Goal: Find specific page/section: Find specific page/section

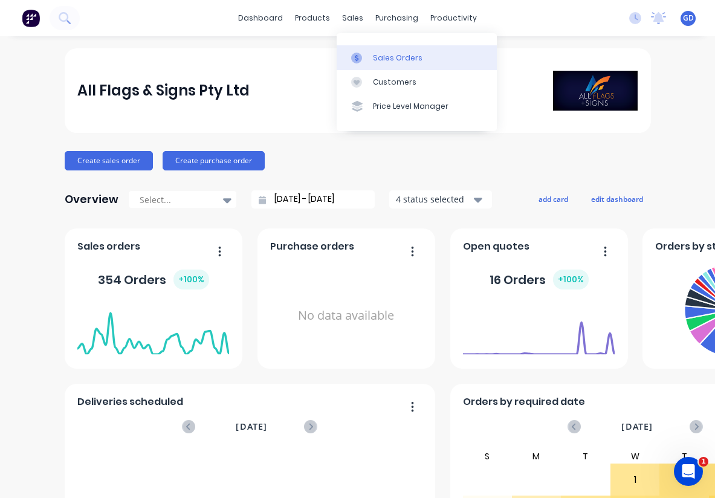
click at [375, 55] on div "Sales Orders" at bounding box center [398, 58] width 50 height 11
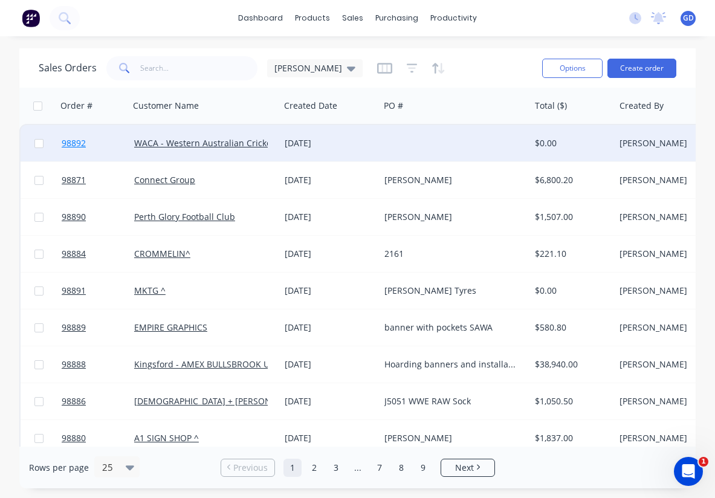
click at [81, 141] on span "98892" at bounding box center [74, 143] width 24 height 12
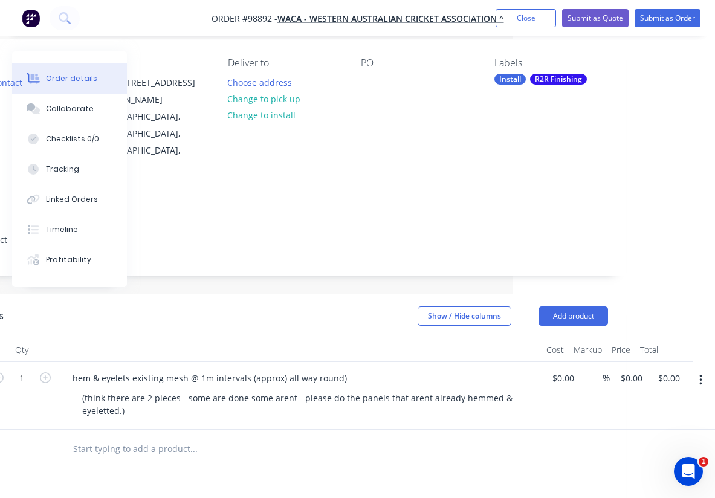
scroll to position [95, 202]
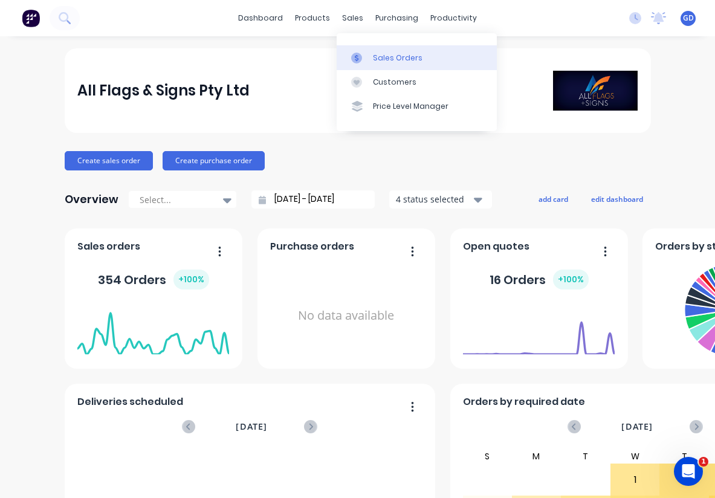
click at [381, 53] on div "Sales Orders" at bounding box center [398, 58] width 50 height 11
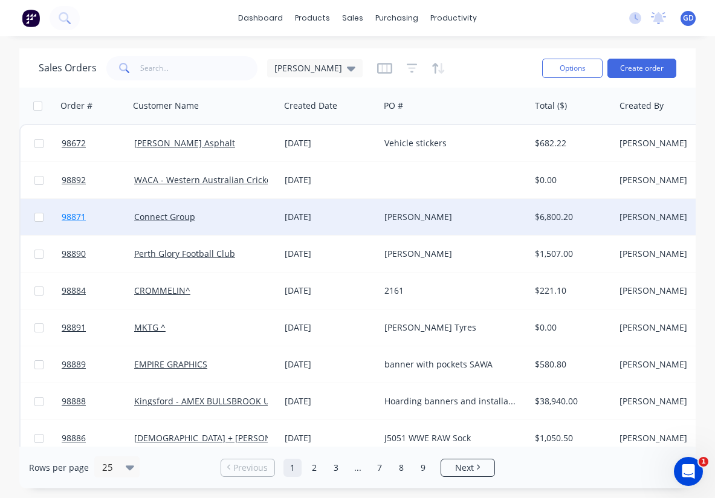
click at [78, 219] on span "98871" at bounding box center [74, 217] width 24 height 12
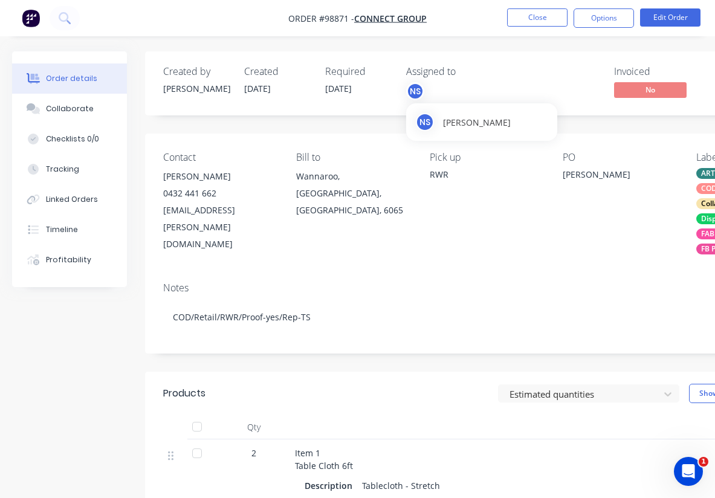
click at [418, 94] on div "NS" at bounding box center [415, 91] width 18 height 18
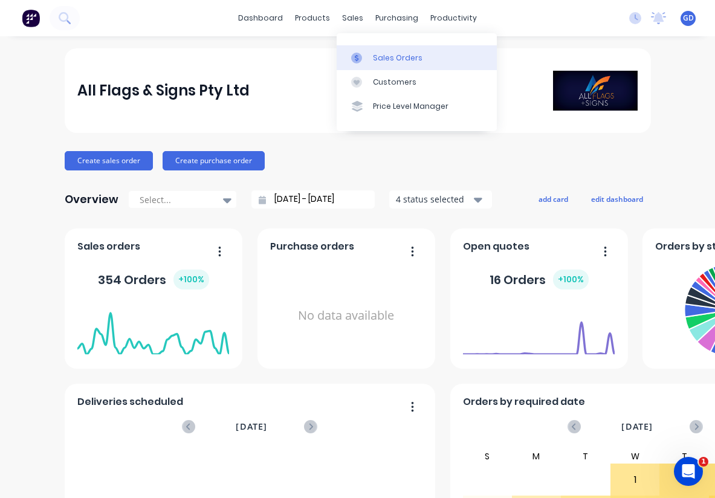
click at [380, 51] on link "Sales Orders" at bounding box center [417, 57] width 160 height 24
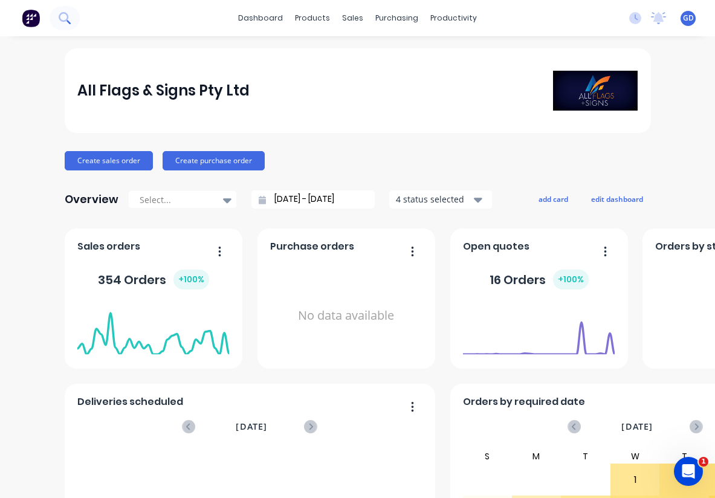
click at [62, 18] on icon at bounding box center [64, 17] width 11 height 11
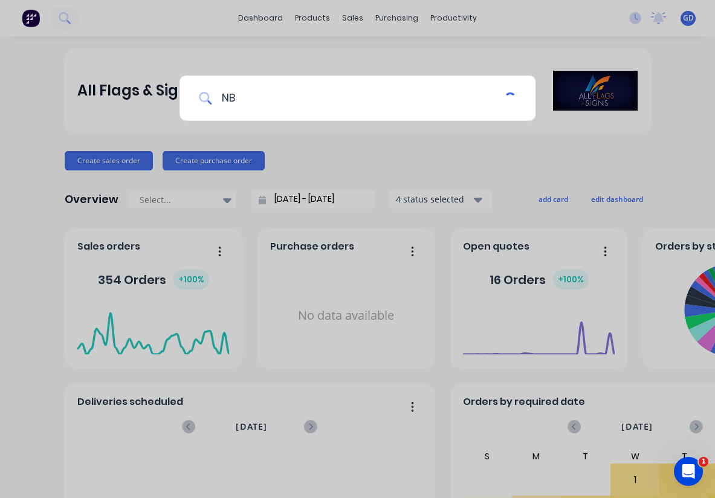
type input "NBS"
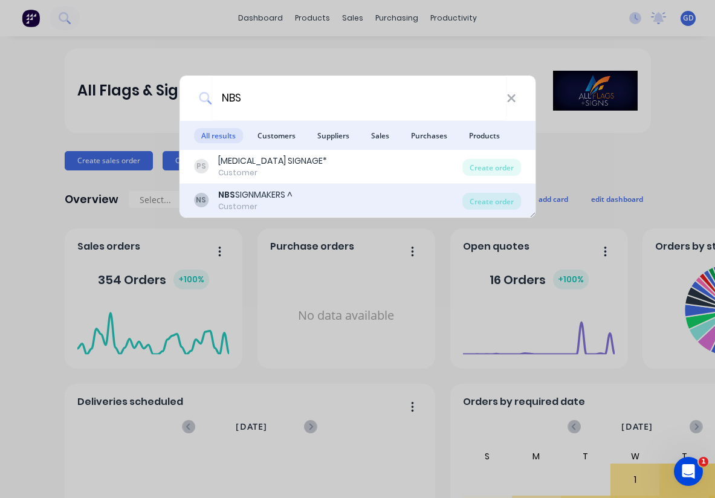
click at [245, 198] on div "NBS SIGNMAKERS ^" at bounding box center [255, 195] width 74 height 13
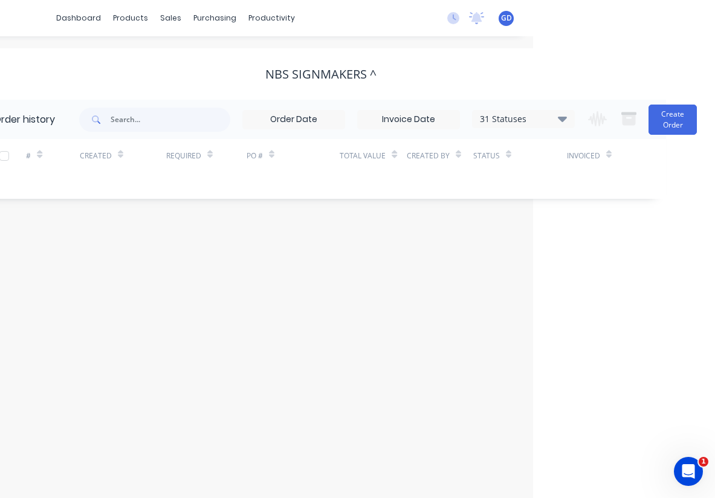
scroll to position [0, 182]
click at [562, 119] on icon at bounding box center [562, 118] width 9 height 5
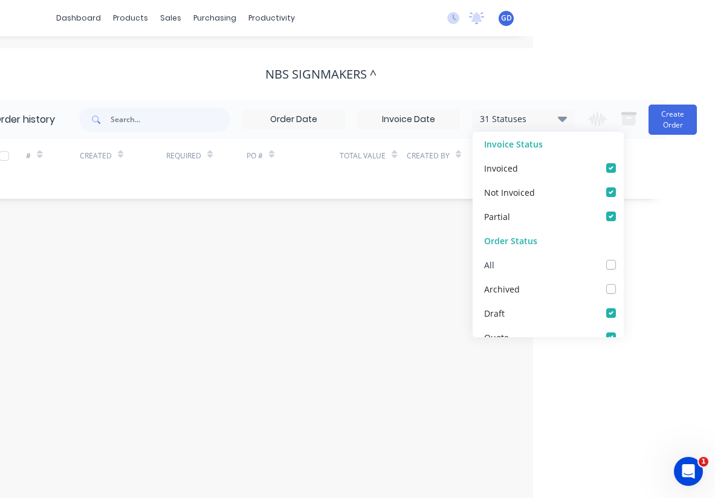
click at [623, 258] on label at bounding box center [623, 258] width 0 height 0
click at [623, 263] on input "checkbox" at bounding box center [628, 263] width 10 height 11
checkbox input "true"
click at [238, 190] on div "Order history 32 Statuses Invoice Status Invoiced Not Invoiced Partial Order St…" at bounding box center [320, 149] width 691 height 99
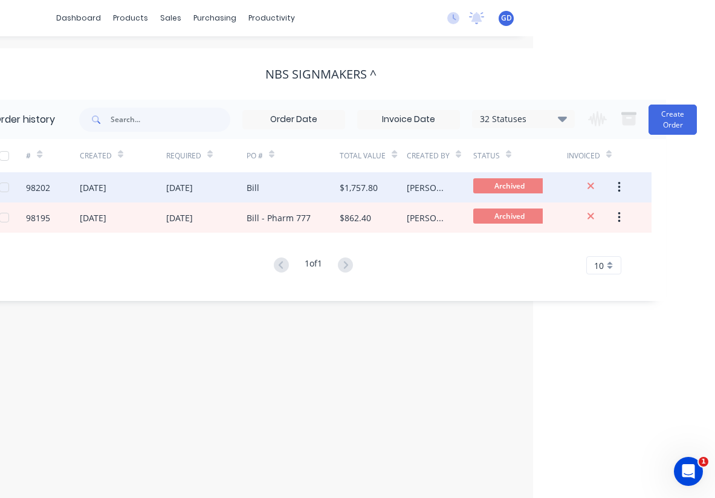
click at [41, 189] on div "98202" at bounding box center [38, 187] width 24 height 13
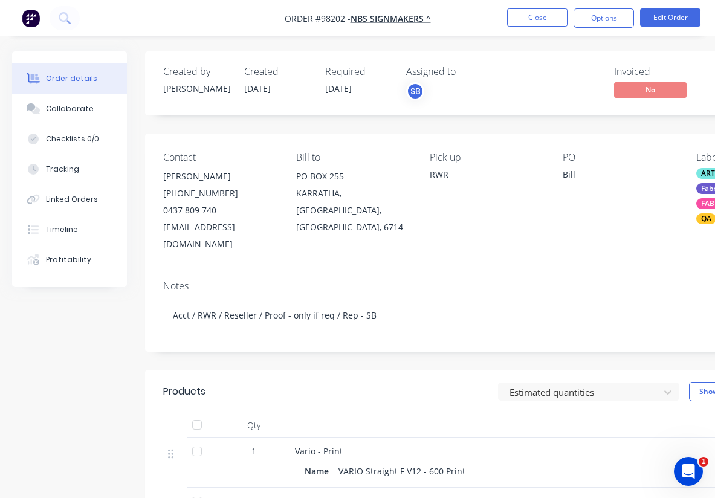
click at [193, 229] on div "Info@nickolbaysigns.com.au" at bounding box center [220, 236] width 114 height 34
drag, startPoint x: 163, startPoint y: 223, endPoint x: 274, endPoint y: 225, distance: 110.6
click at [274, 225] on div "Info@nickolbaysigns.com.au" at bounding box center [220, 236] width 114 height 34
copy div "Info@nickolbaysigns.com.au"
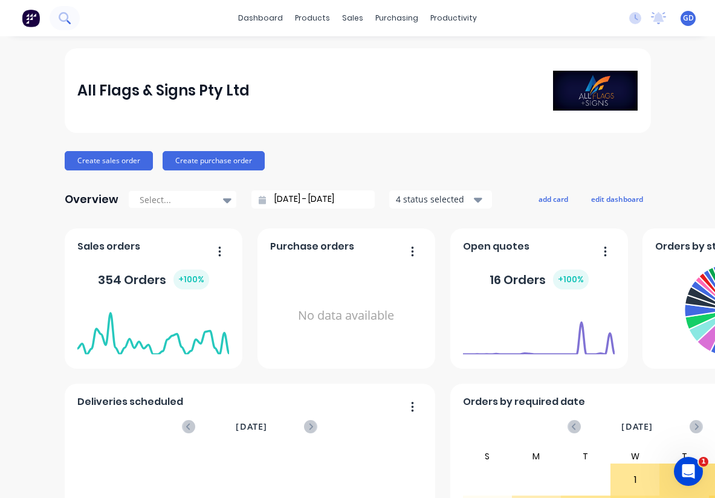
click at [62, 18] on icon at bounding box center [64, 17] width 11 height 11
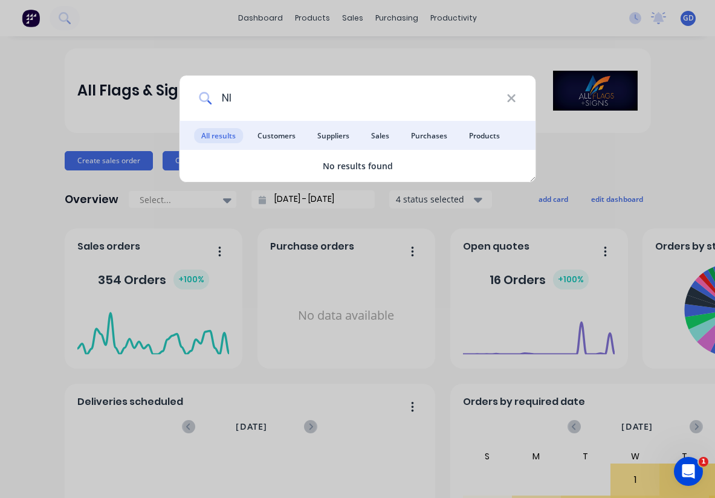
type input "N"
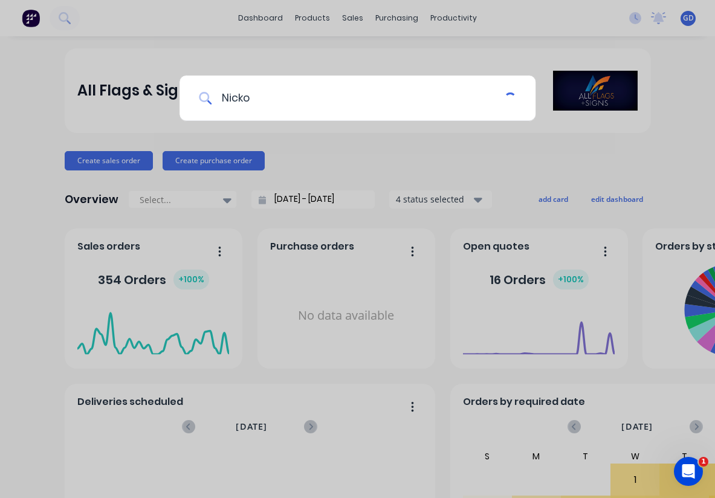
type input "[PERSON_NAME]"
